Goal: Information Seeking & Learning: Learn about a topic

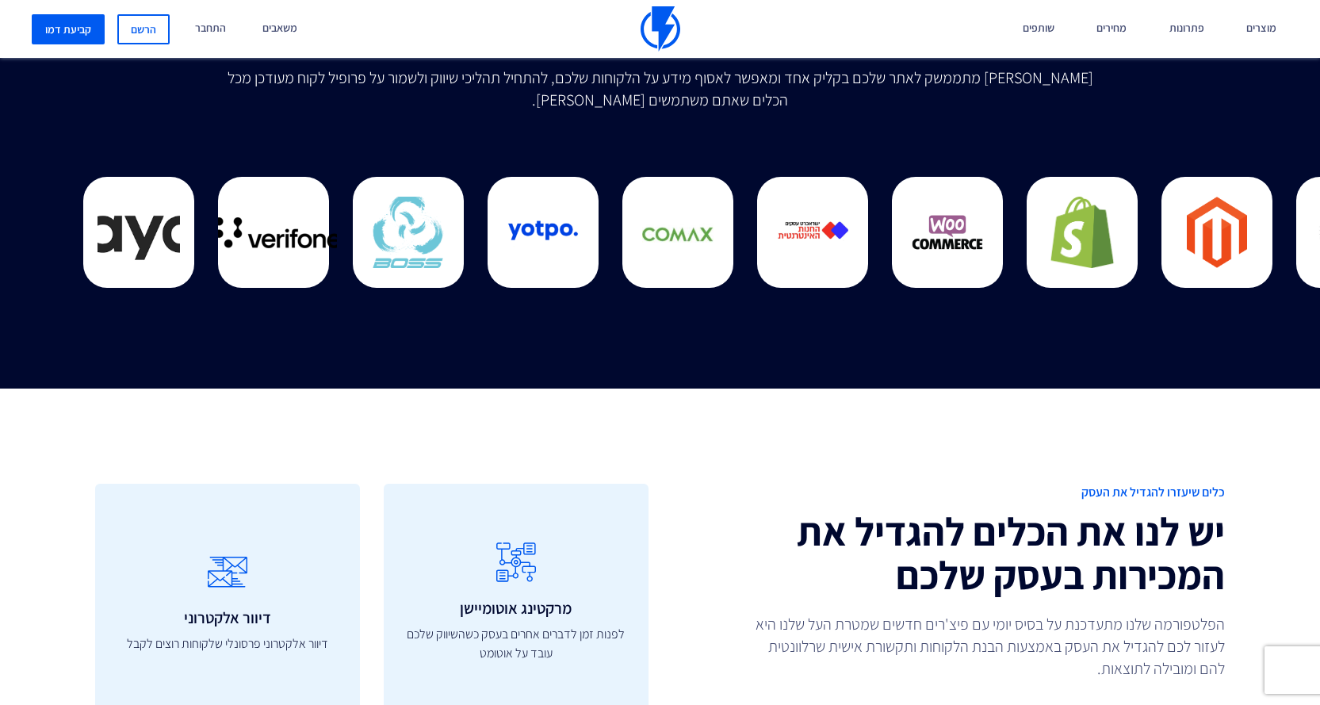
scroll to position [4122, 0]
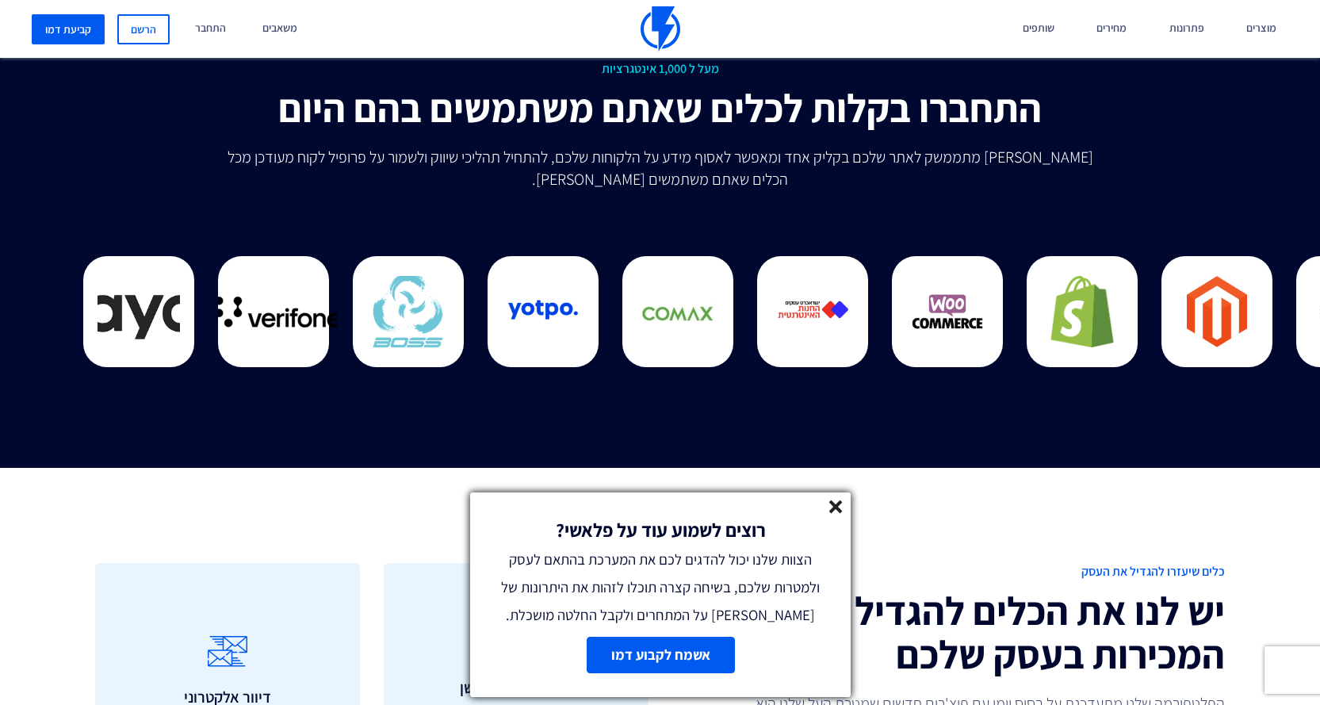
click at [840, 510] on line at bounding box center [835, 506] width 11 height 11
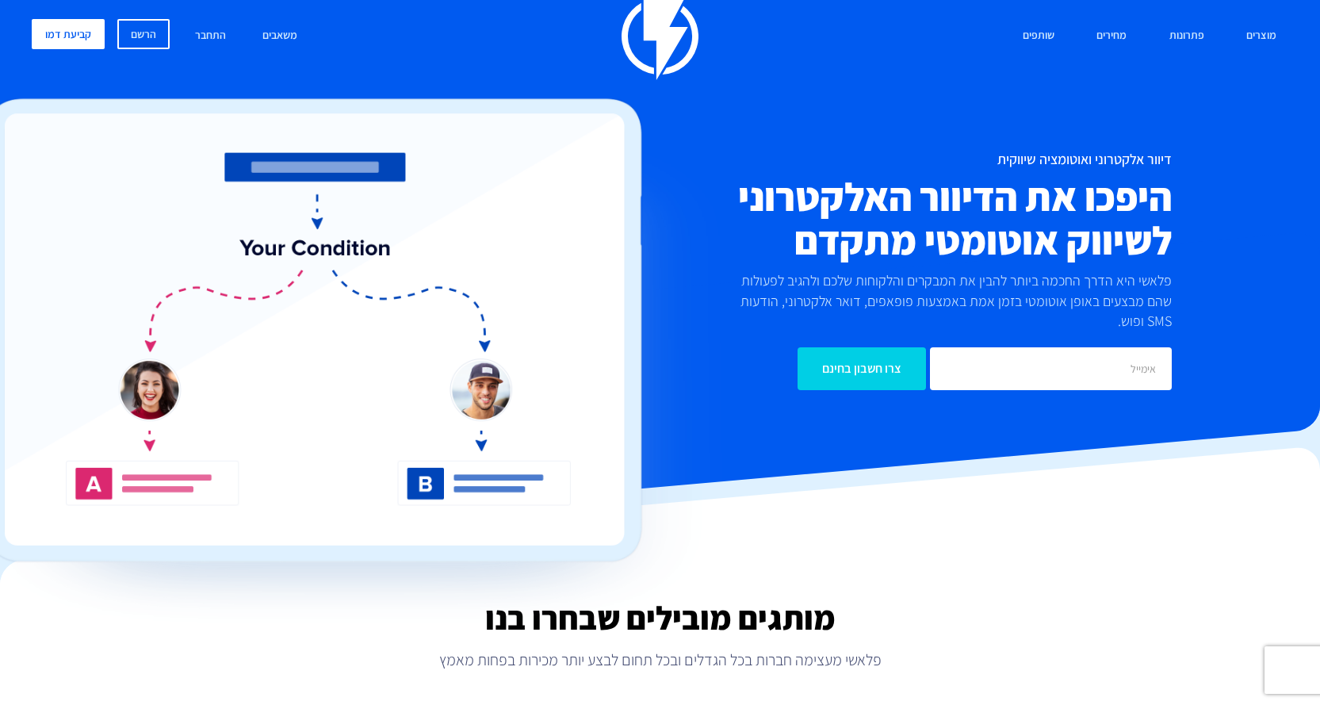
scroll to position [0, 0]
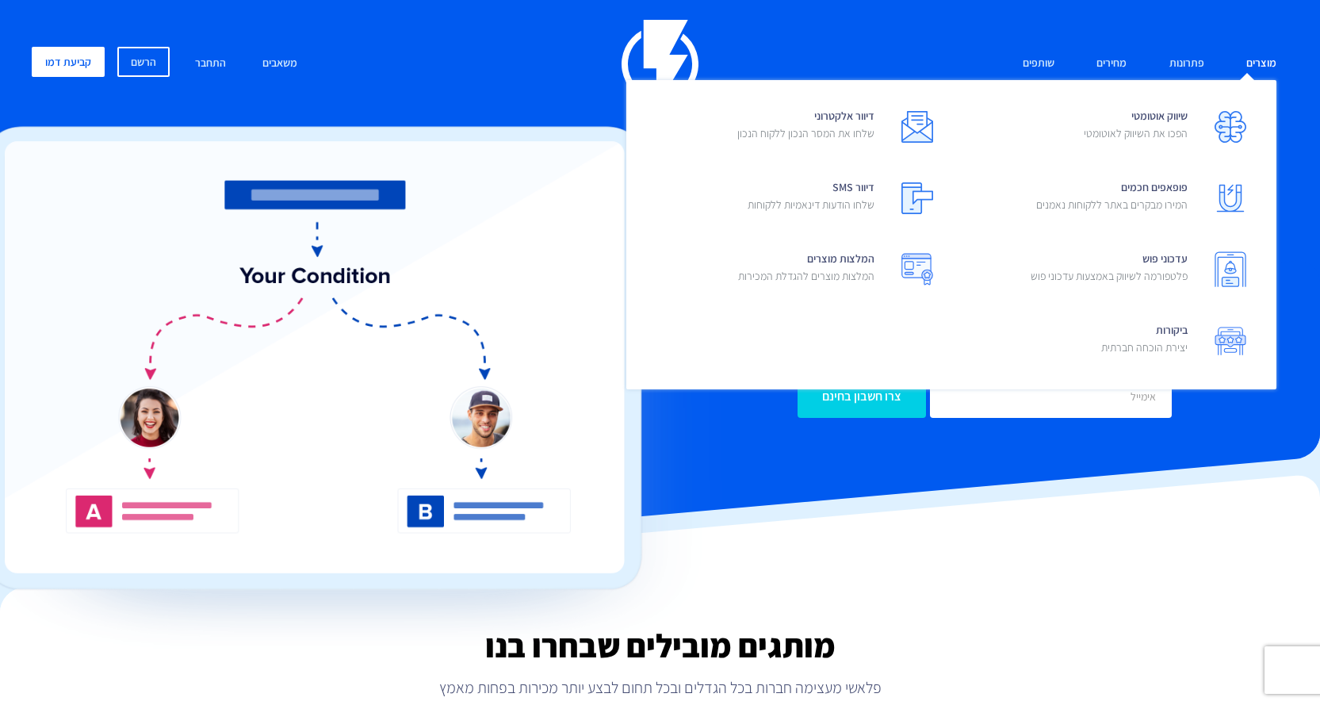
click at [1252, 58] on link "מוצרים" at bounding box center [1261, 64] width 54 height 34
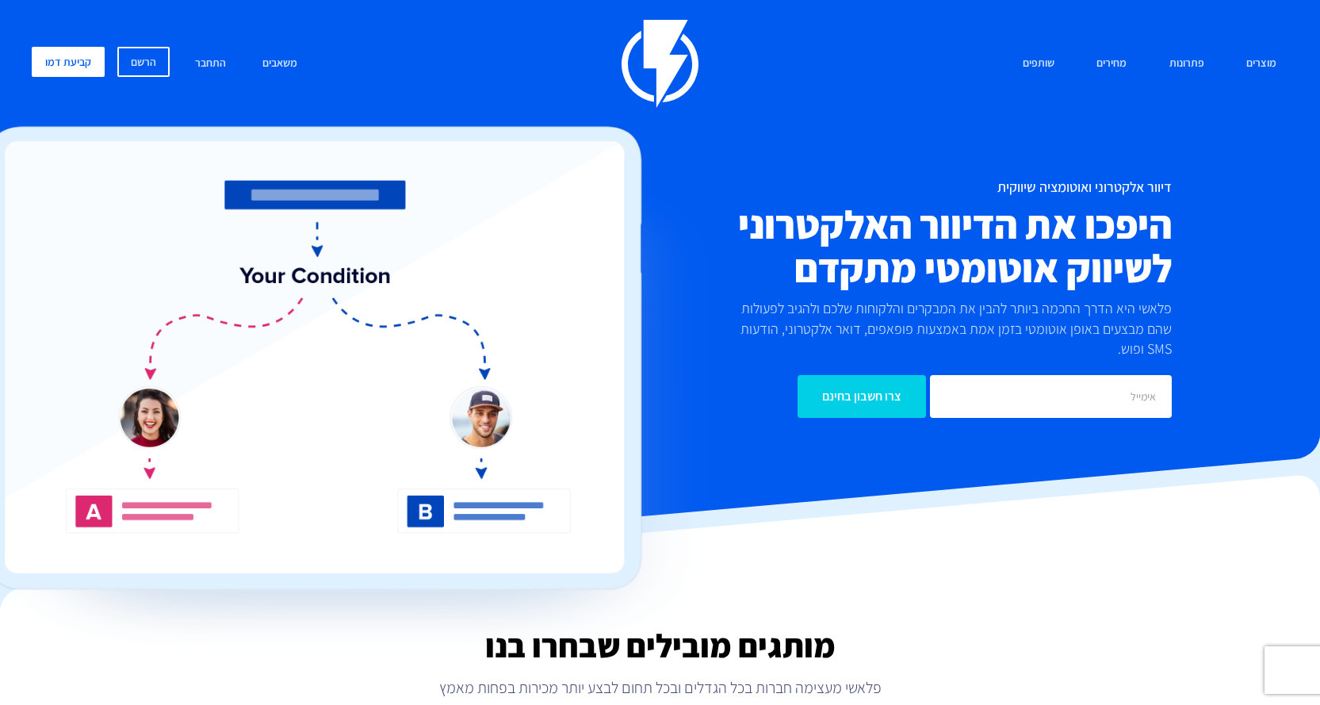
scroll to position [159, 0]
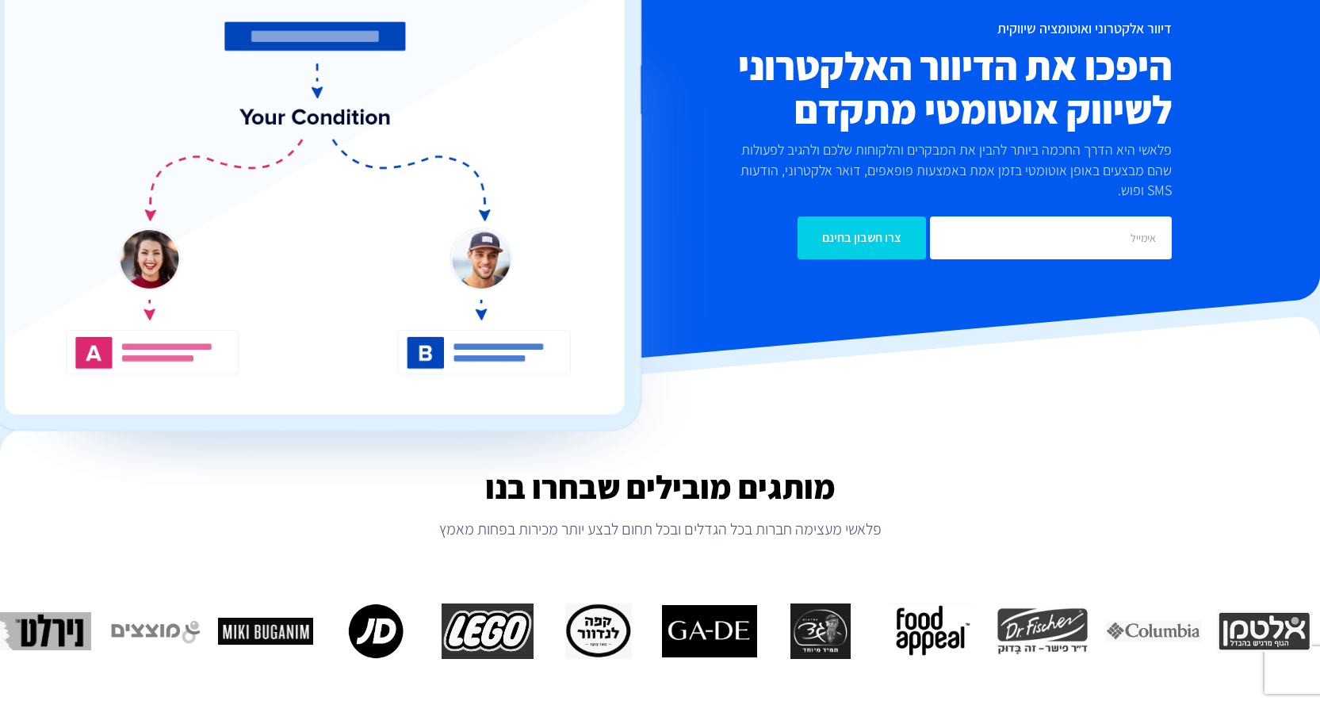
click at [681, 603] on div "מותגים מובילים שבחרו בנו פלאשי מעצימה חברות בכל הגדלים ובכל תחום לבצע יותר מכיר…" at bounding box center [660, 617] width 1320 height 297
click at [681, 606] on img "7 / 16" at bounding box center [709, 630] width 95 height 55
click at [678, 613] on img "7 / 16" at bounding box center [709, 630] width 95 height 55
click at [676, 626] on img "7 / 16" at bounding box center [709, 630] width 95 height 55
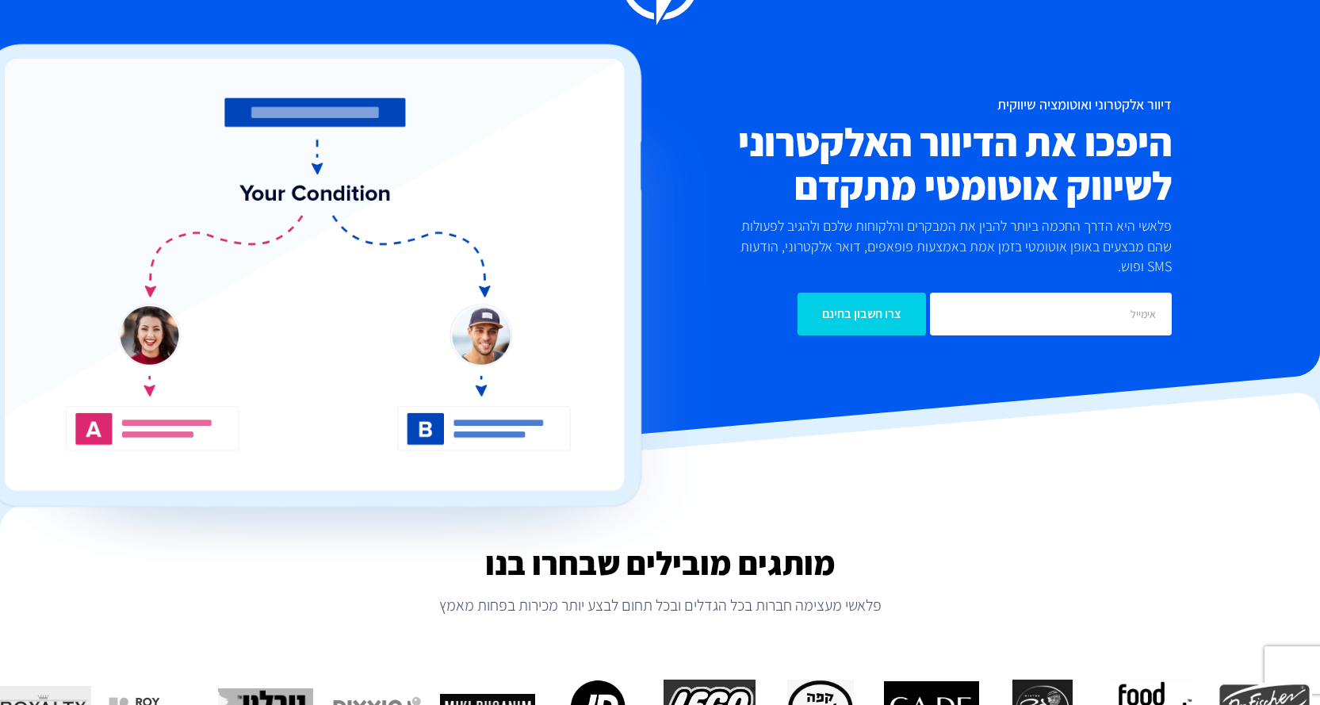
scroll to position [0, 0]
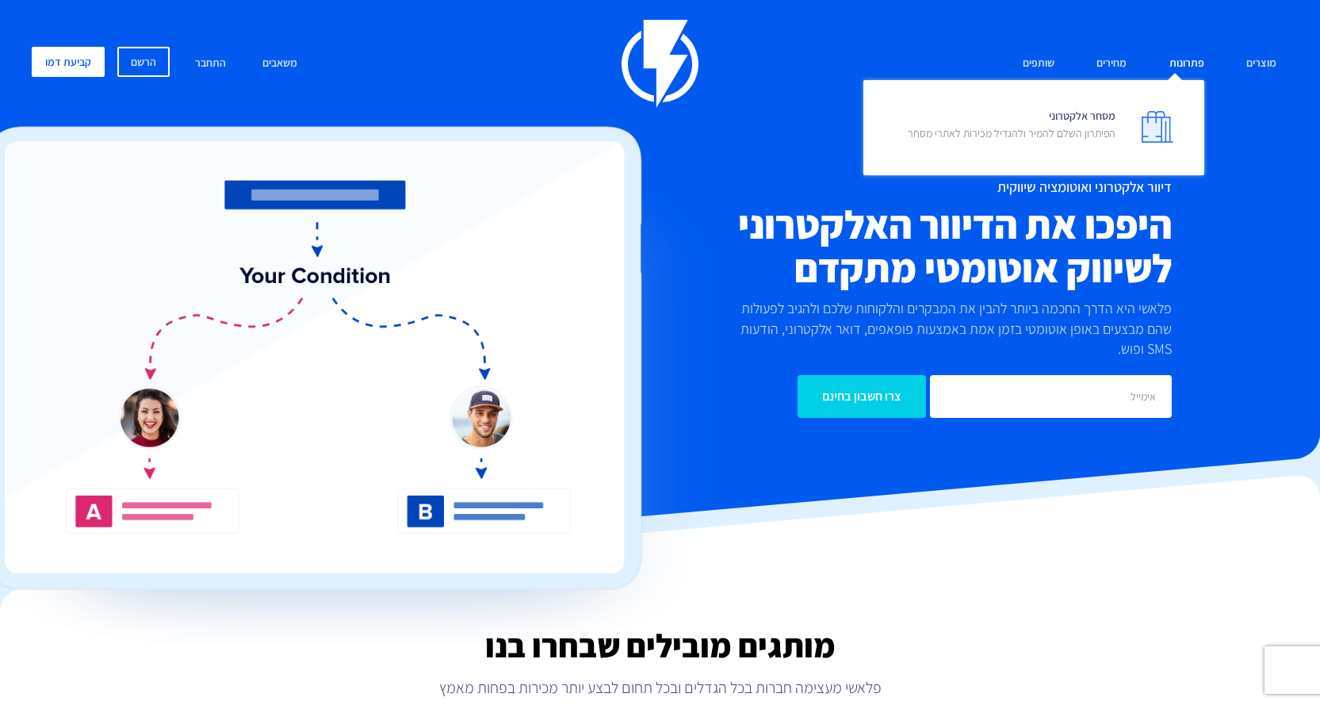
click at [1191, 63] on link "פתרונות" at bounding box center [1186, 64] width 59 height 34
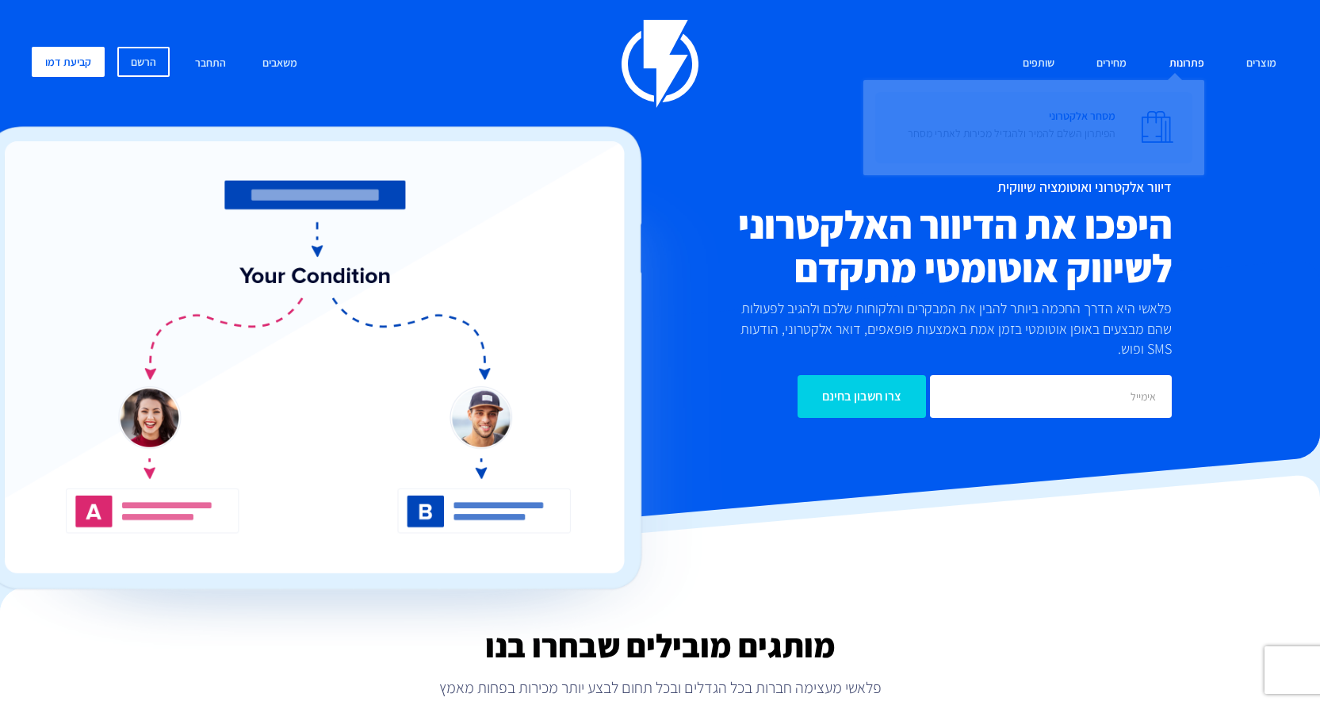
click at [1125, 132] on link "מסחר אלקטרוני הפיתרון השלם להמיר ולהגדיל מכירות לאתרי מסחר" at bounding box center [1033, 127] width 317 height 71
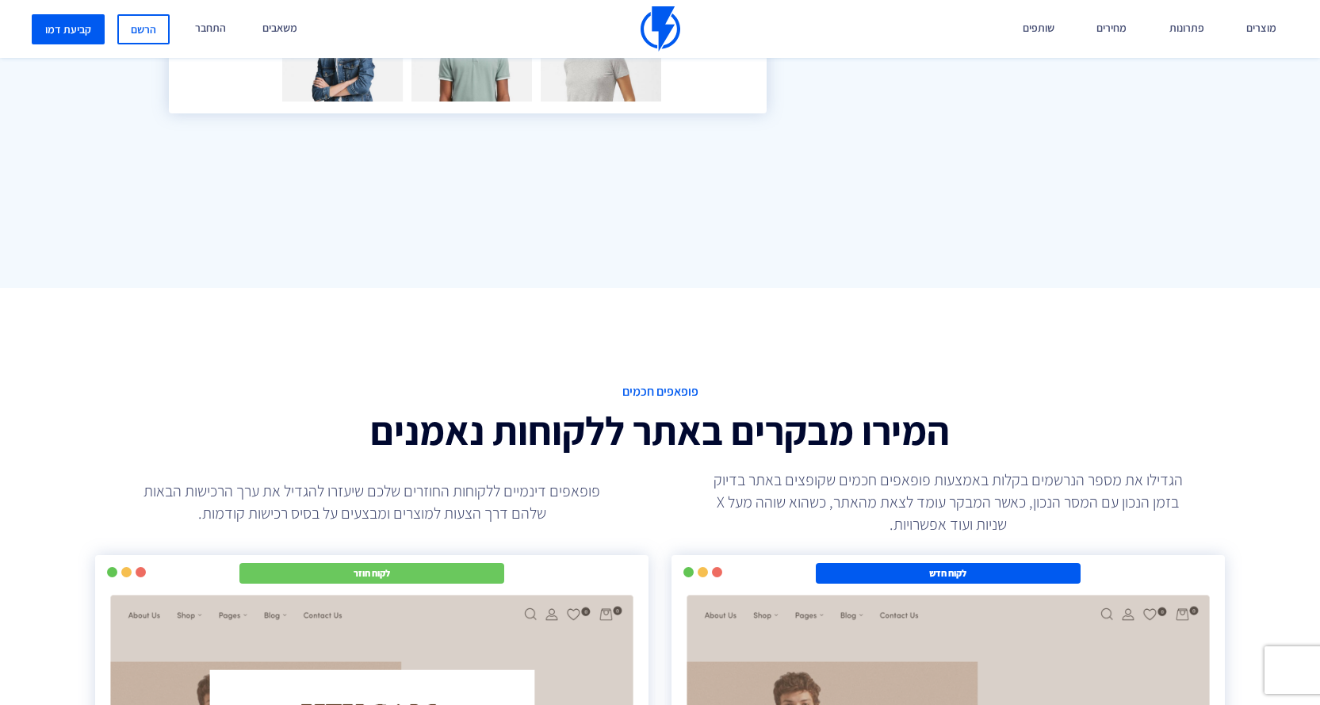
scroll to position [2457, 0]
